Goal: Information Seeking & Learning: Learn about a topic

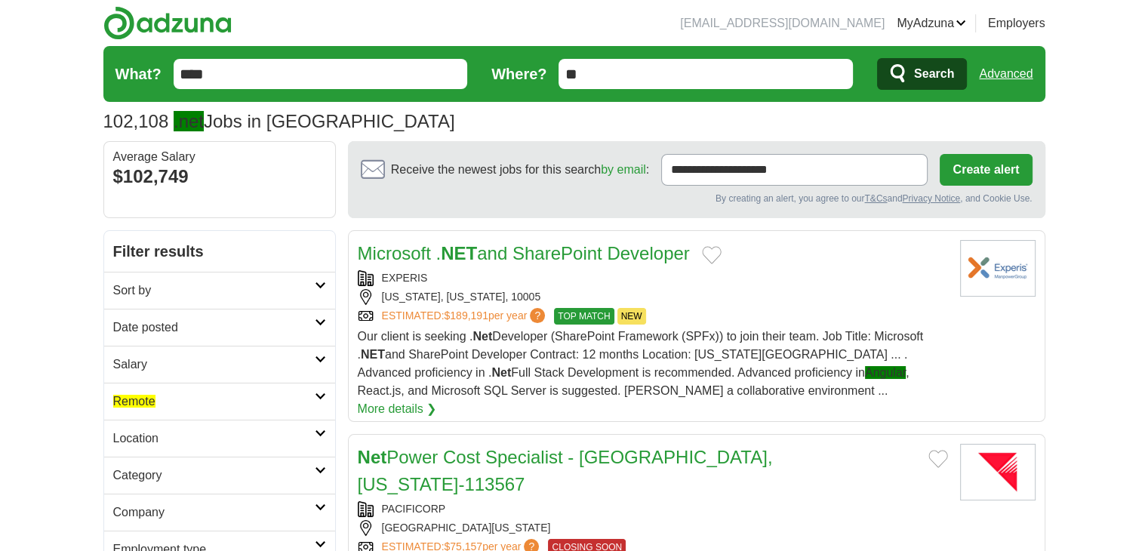
click at [269, 334] on h2 "Date posted" at bounding box center [214, 327] width 202 height 18
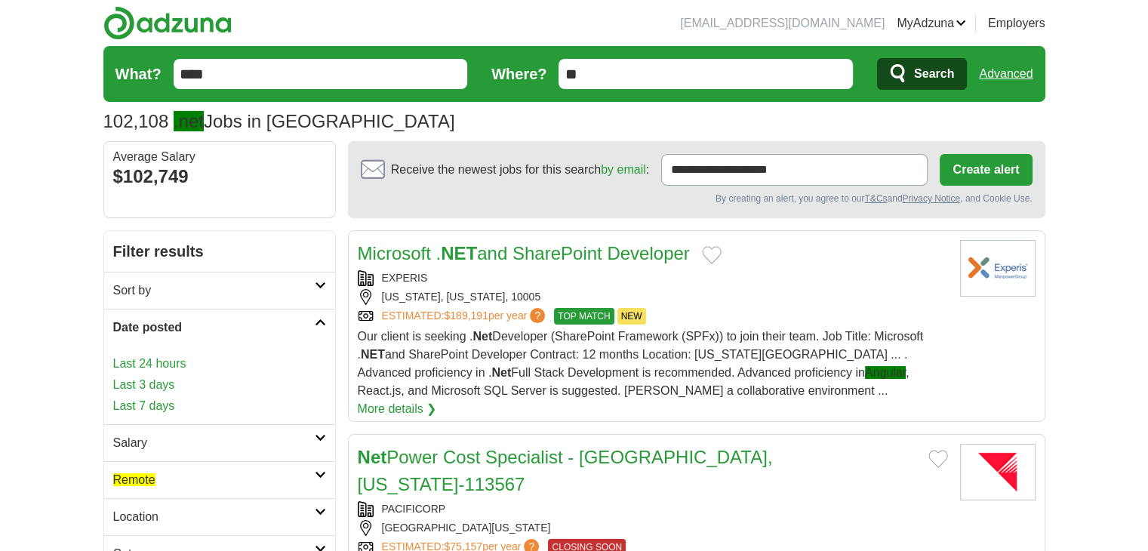
click at [144, 360] on link "Last 24 hours" at bounding box center [219, 364] width 213 height 18
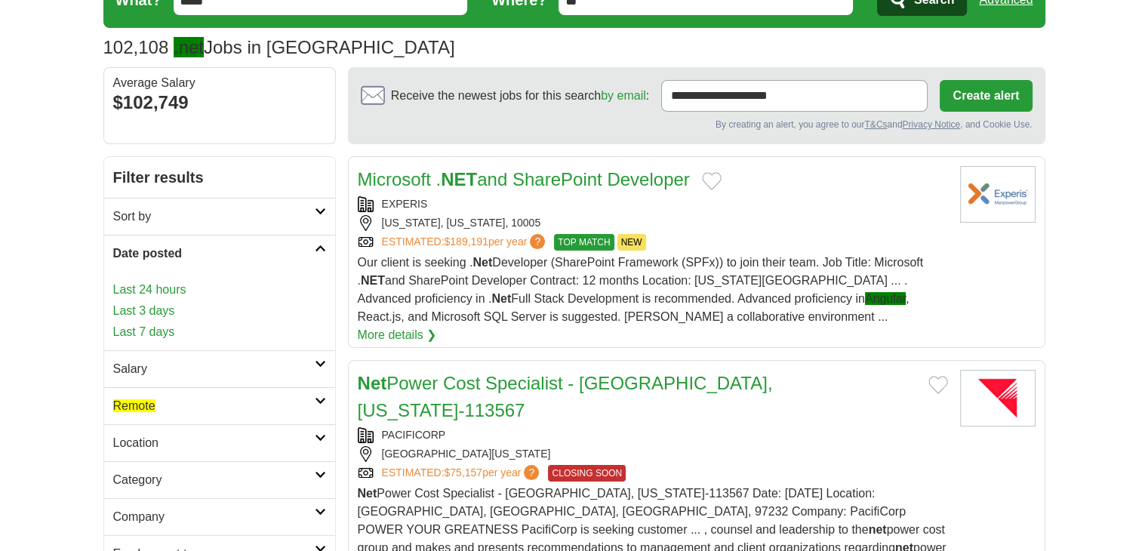
scroll to position [116, 0]
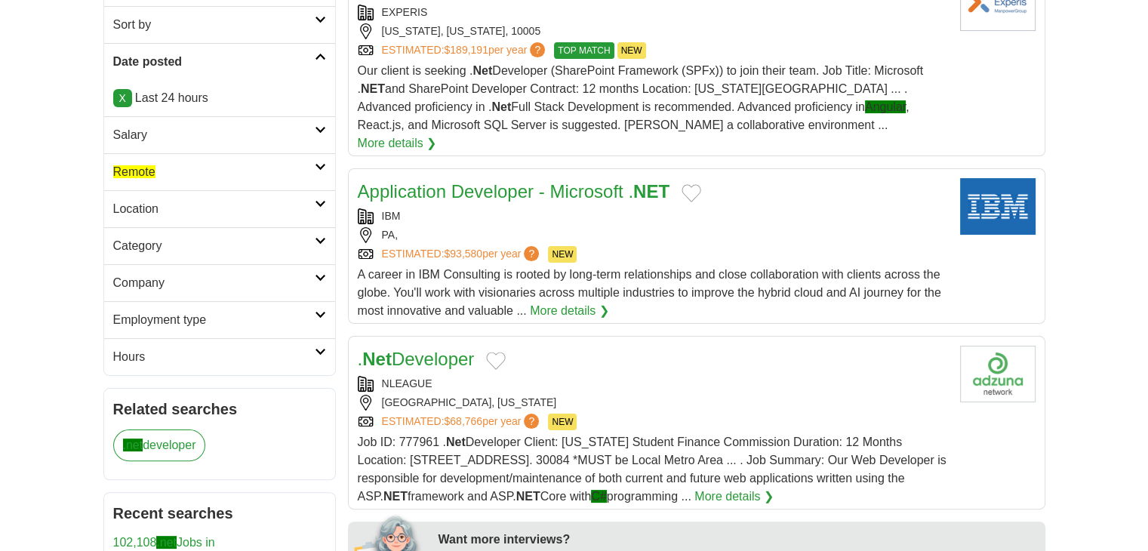
click at [197, 177] on h2 "Remote" at bounding box center [214, 172] width 202 height 18
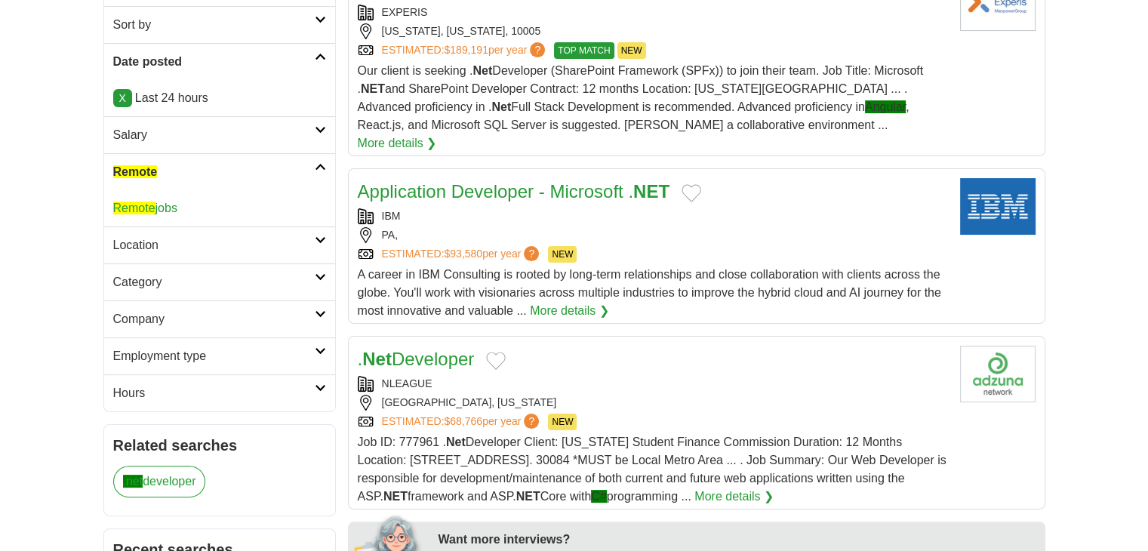
click at [174, 205] on link "Remote jobs" at bounding box center [145, 208] width 64 height 13
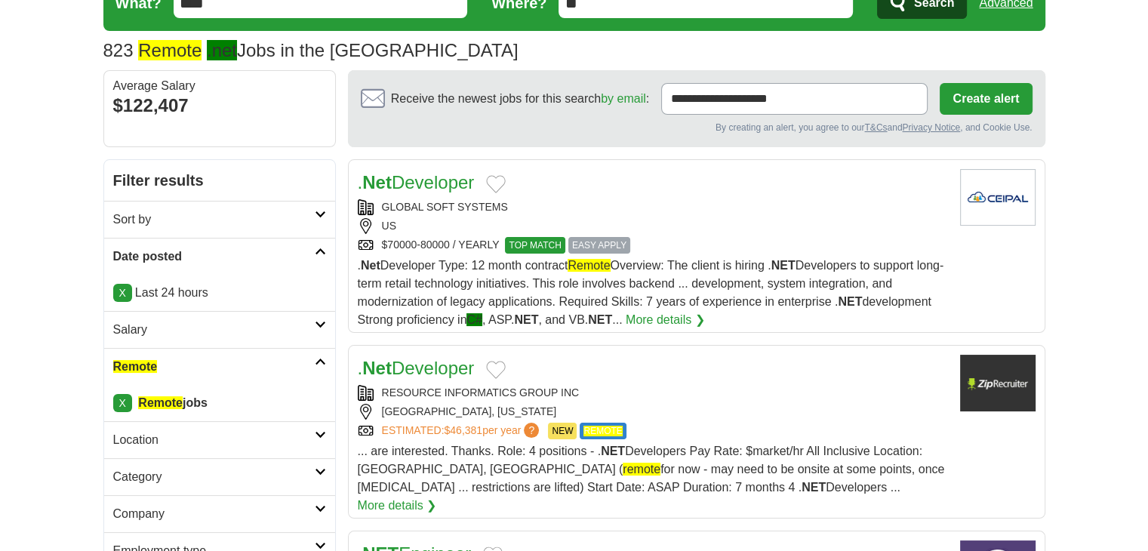
scroll to position [72, 0]
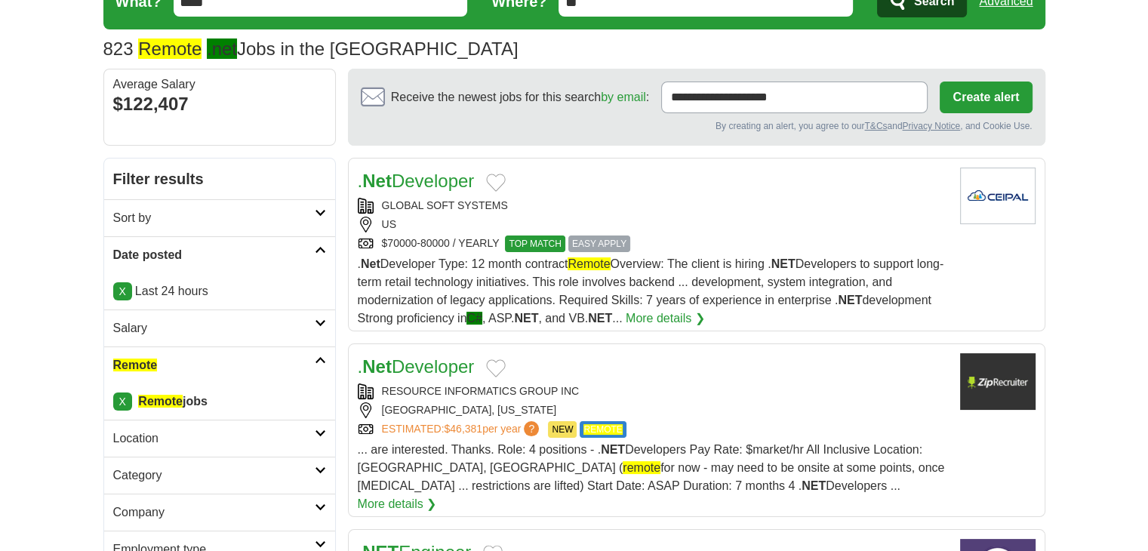
drag, startPoint x: 354, startPoint y: 180, endPoint x: 483, endPoint y: 171, distance: 129.4
click at [483, 171] on article ". Net Developer GLOBAL SOFT SYSTEMS [GEOGRAPHIC_DATA] $70000-80000 / YEARLY TOP…" at bounding box center [696, 245] width 697 height 174
copy link ". Net Developer"
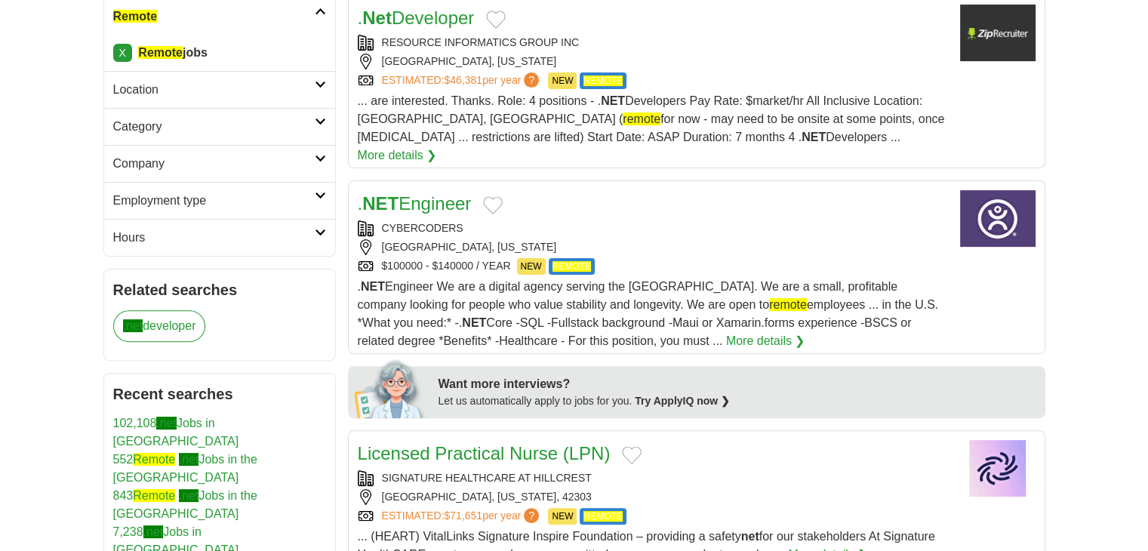
scroll to position [422, 0]
click at [485, 279] on span ". NET Engineer We are a digital agency serving the [GEOGRAPHIC_DATA]. We are a …" at bounding box center [648, 312] width 581 height 67
drag, startPoint x: 389, startPoint y: 170, endPoint x: 361, endPoint y: 166, distance: 28.2
click at [361, 180] on article ". NET Engineer CYBERCODERS [GEOGRAPHIC_DATA], [US_STATE] $100000 - $140000 / YE…" at bounding box center [696, 267] width 697 height 174
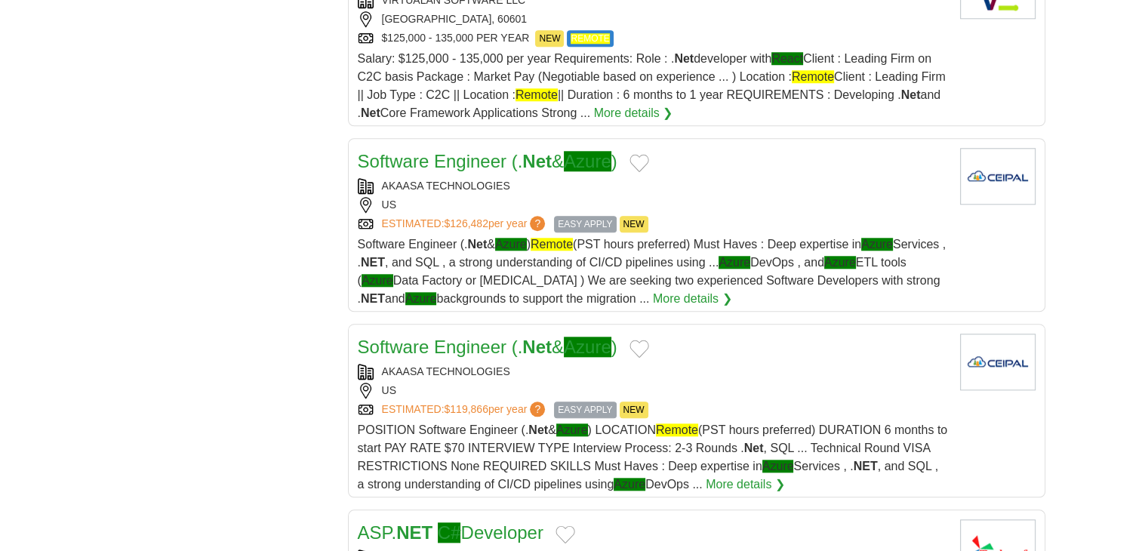
scroll to position [1458, 0]
click at [423, 150] on link "Software Engineer (. Net & Azure )" at bounding box center [488, 160] width 260 height 20
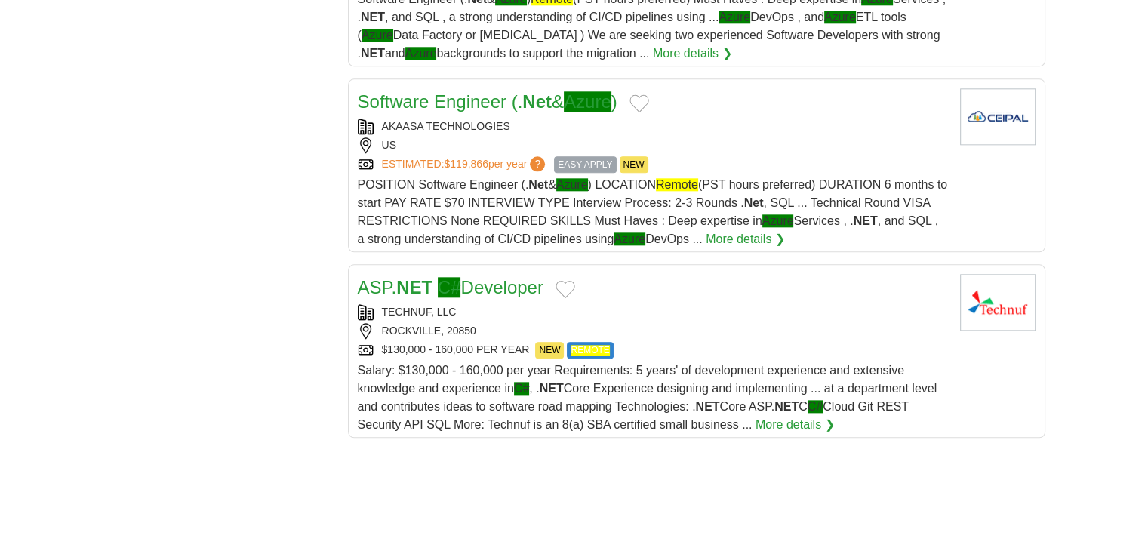
scroll to position [1704, 0]
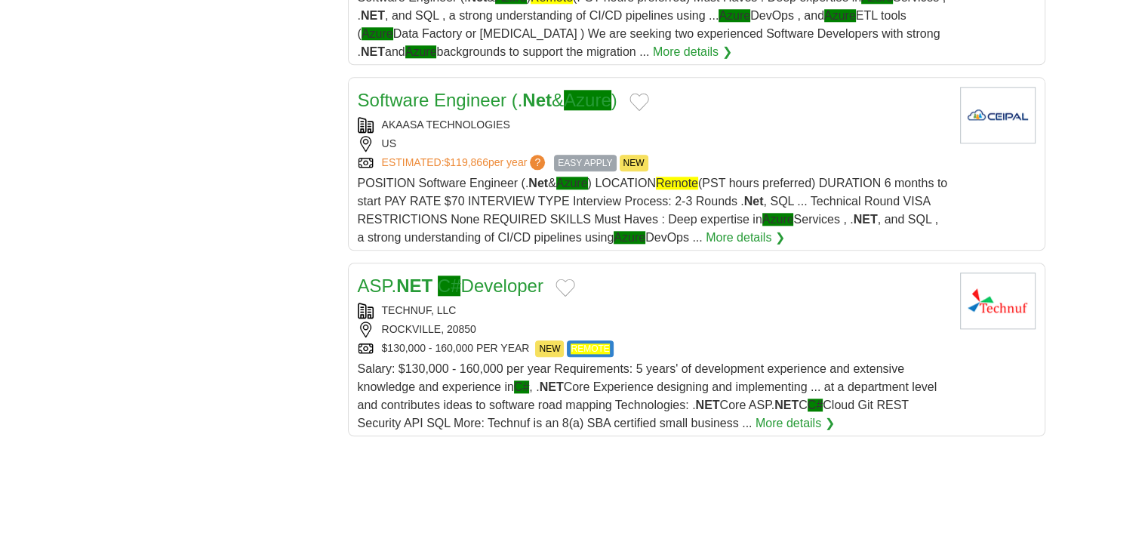
click at [531, 275] on link "ASP. NET C# Developer" at bounding box center [451, 285] width 186 height 20
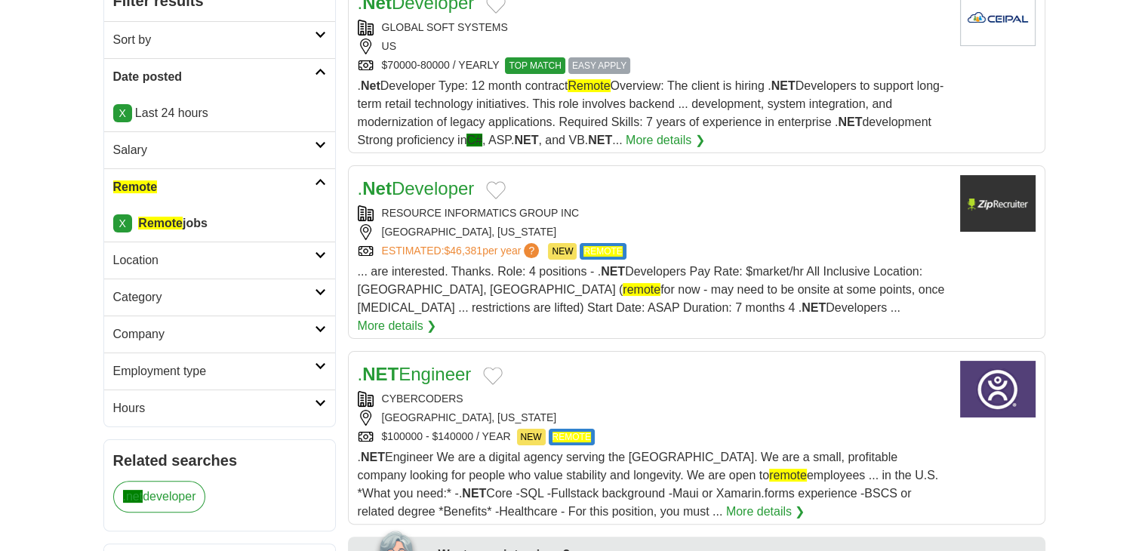
scroll to position [0, 0]
